Goal: Task Accomplishment & Management: Use online tool/utility

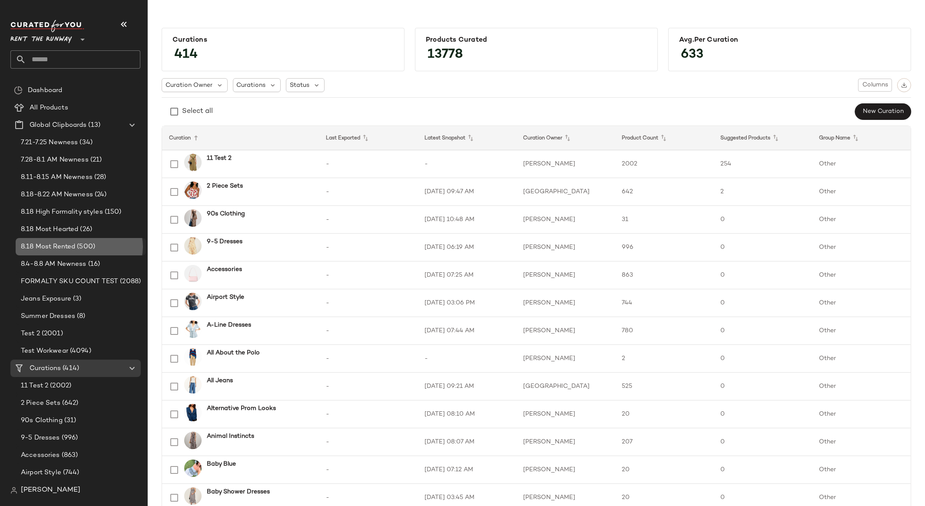
click at [59, 248] on span "8.18 Most Rented" at bounding box center [48, 247] width 54 height 10
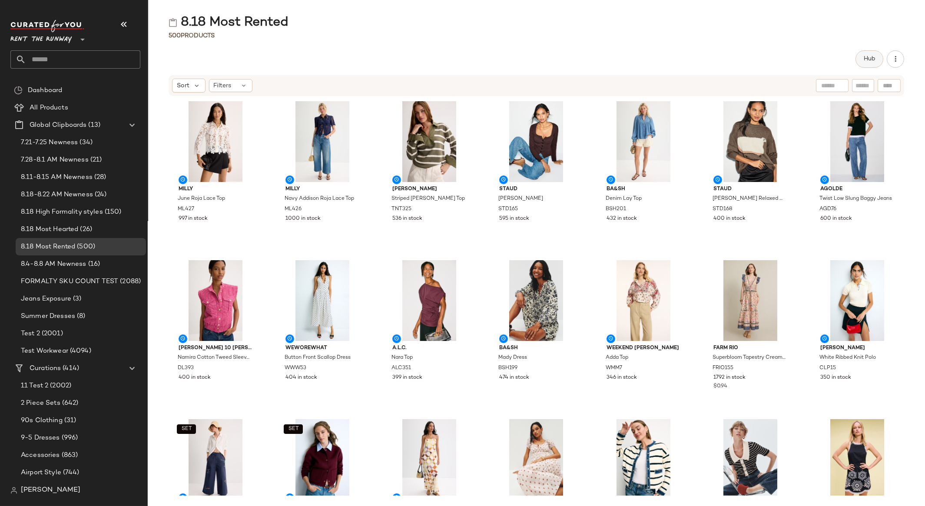
click at [866, 59] on span "Hub" at bounding box center [870, 59] width 12 height 7
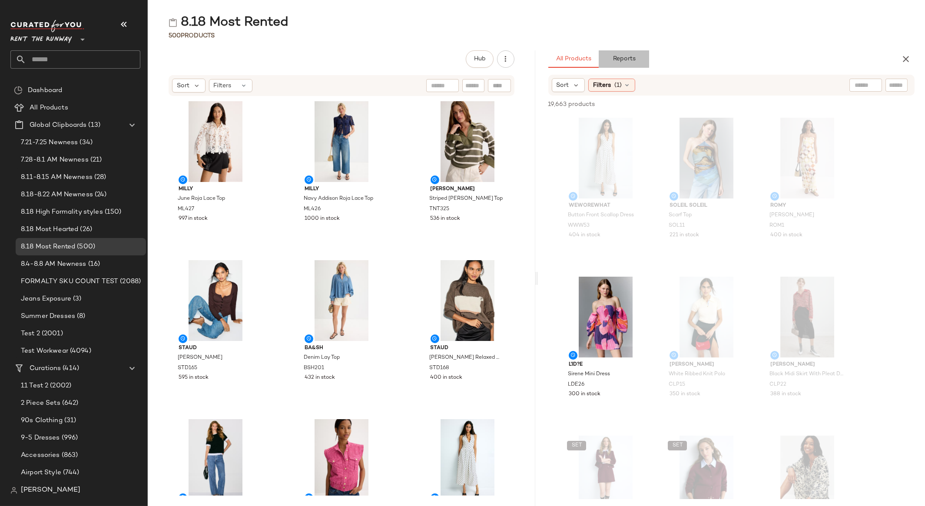
click at [631, 61] on span "Reports" at bounding box center [623, 59] width 23 height 7
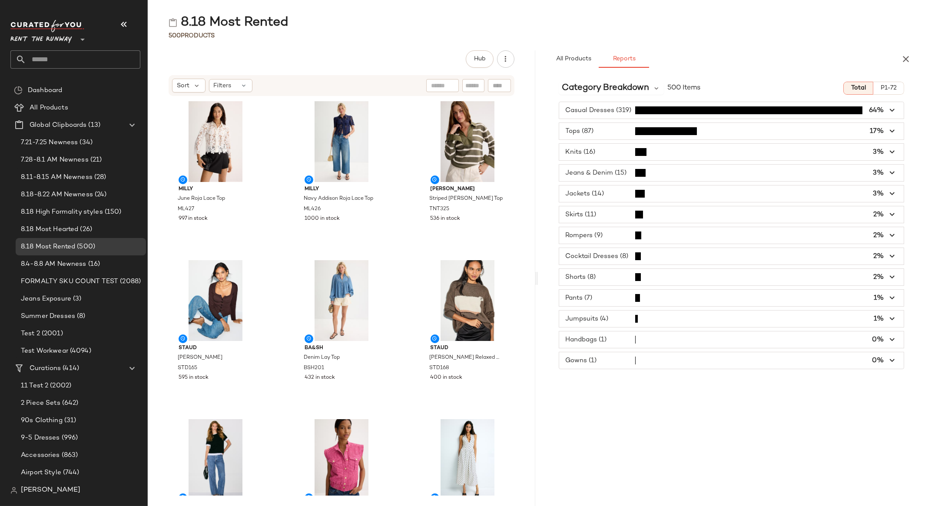
click at [746, 132] on span "button" at bounding box center [731, 131] width 345 height 17
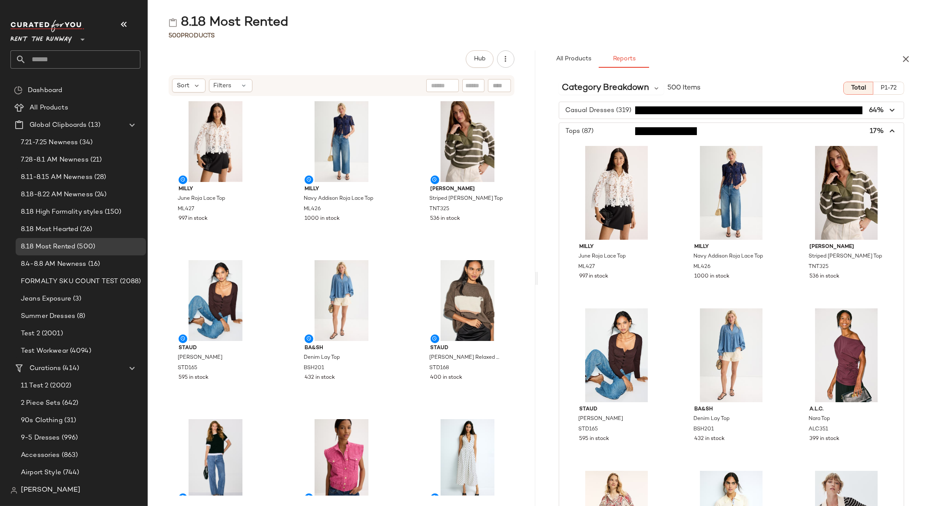
click at [616, 109] on span "button" at bounding box center [731, 110] width 345 height 17
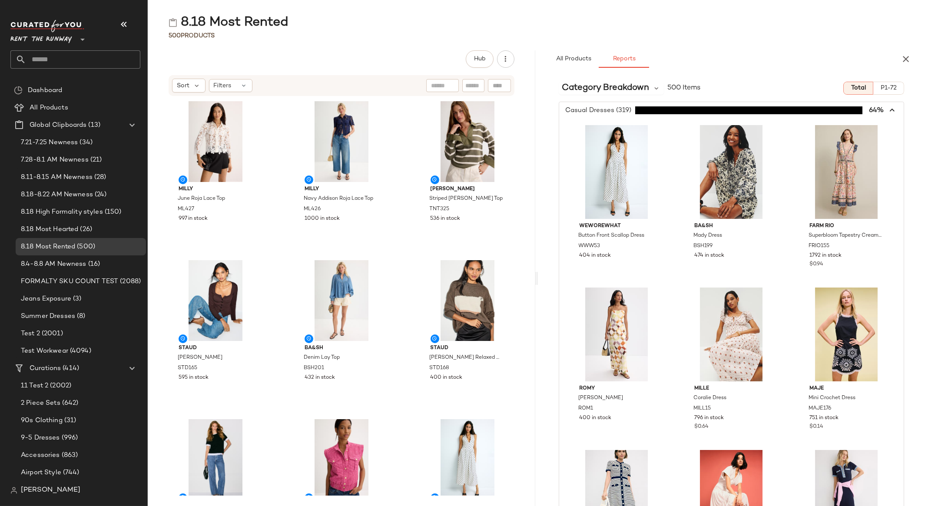
click at [888, 113] on icon "button" at bounding box center [893, 111] width 10 height 10
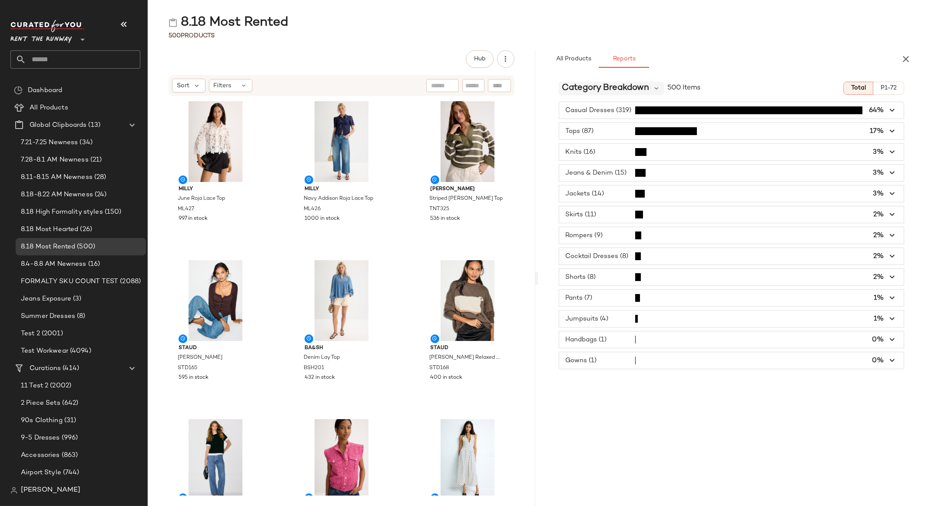
click at [632, 84] on span "Category Breakdown" at bounding box center [605, 88] width 87 height 13
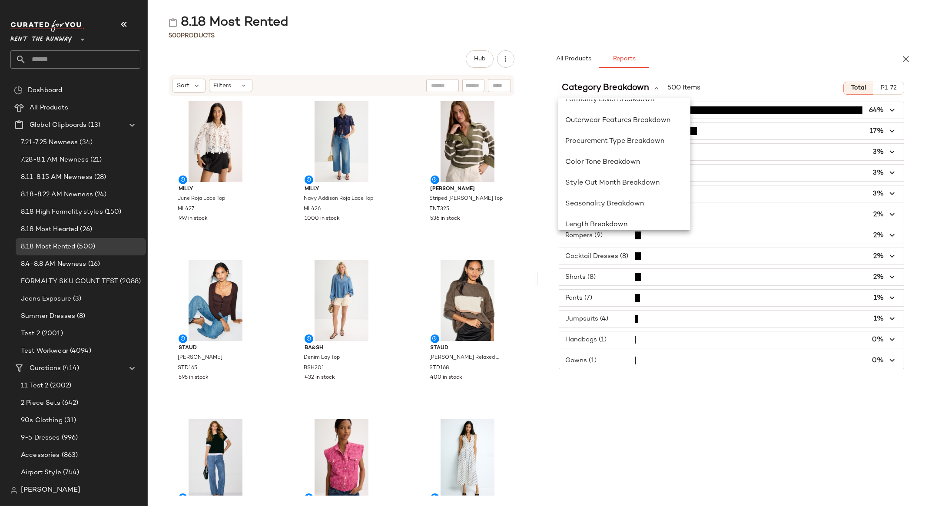
scroll to position [251, 0]
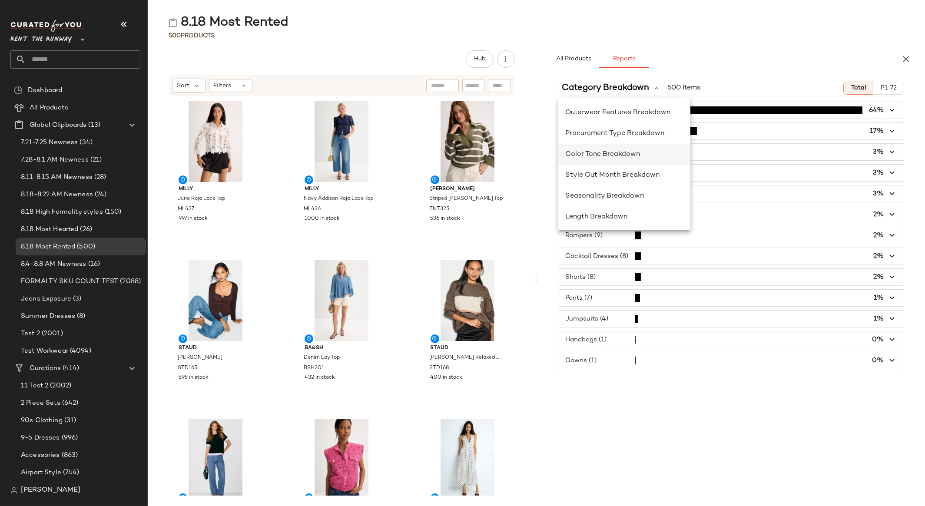
click at [621, 153] on span "Color Tone Breakdown" at bounding box center [602, 154] width 75 height 7
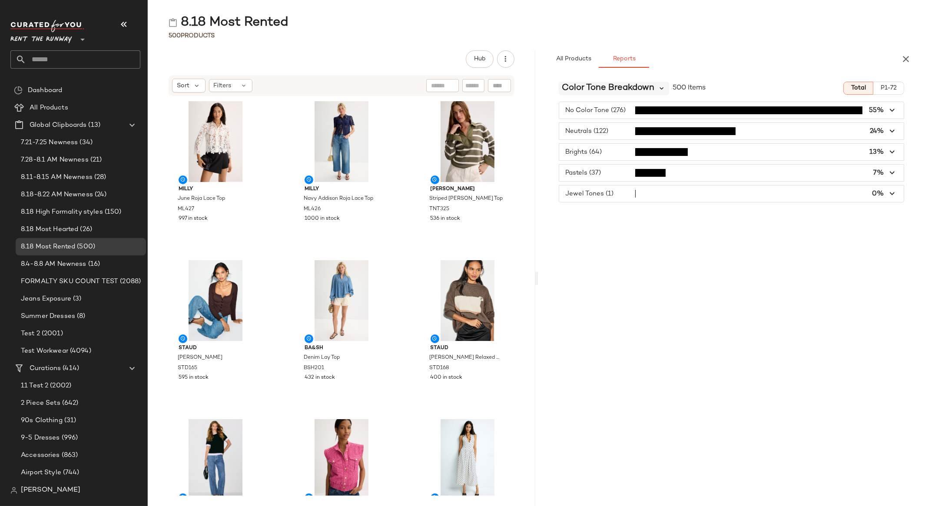
click at [663, 89] on icon at bounding box center [662, 88] width 8 height 8
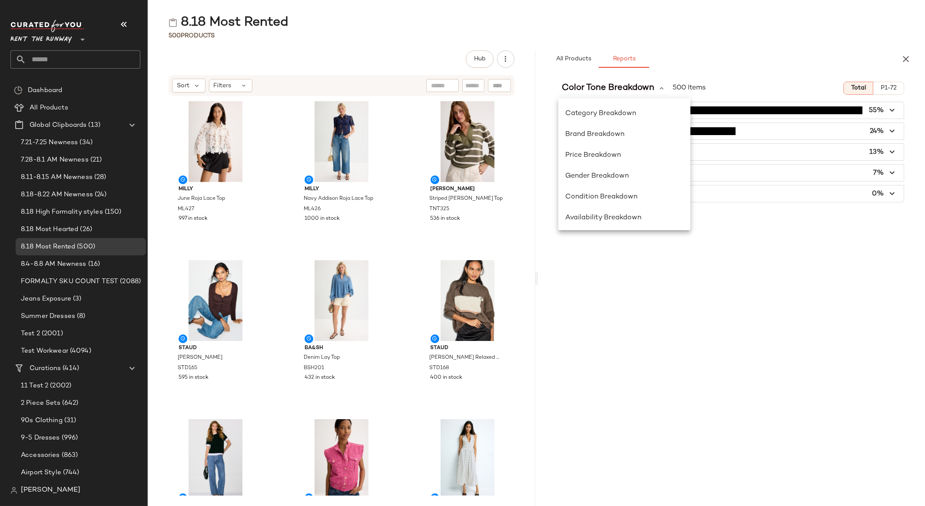
click at [745, 62] on div "All Products Reports" at bounding box center [718, 58] width 339 height 17
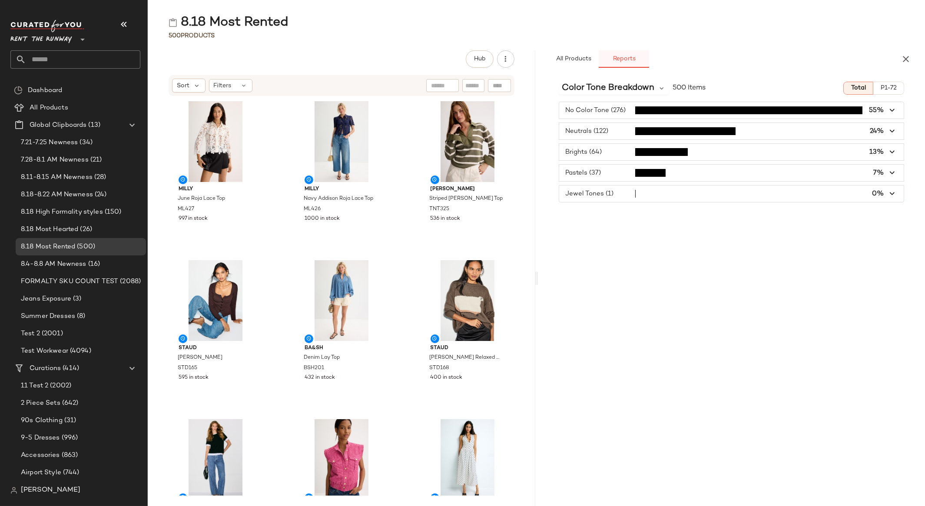
click at [612, 61] on span "Reports" at bounding box center [623, 59] width 23 height 7
click at [625, 86] on span "Color Tone Breakdown" at bounding box center [608, 88] width 93 height 13
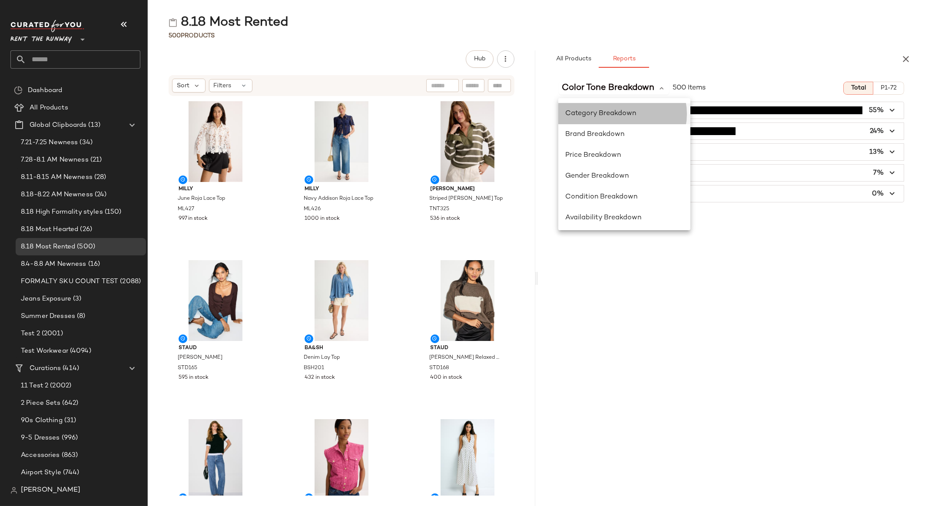
click at [615, 110] on span "Category Breakdown" at bounding box center [600, 113] width 71 height 7
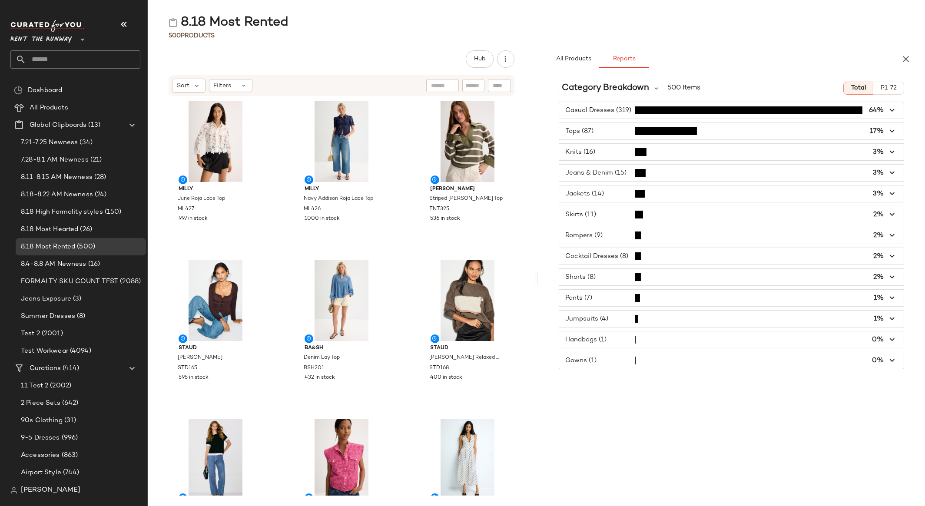
click at [616, 110] on span "button" at bounding box center [731, 110] width 345 height 17
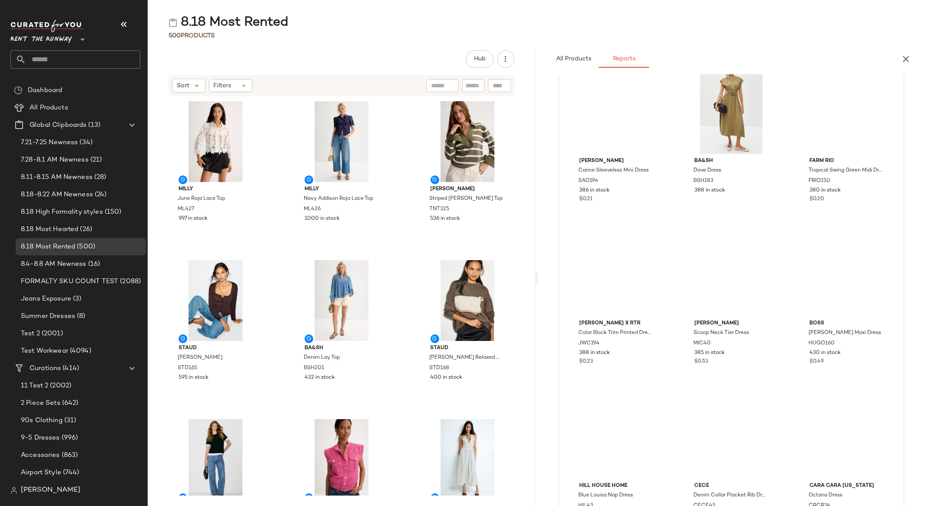
scroll to position [9997, 0]
